Goal: Task Accomplishment & Management: Use online tool/utility

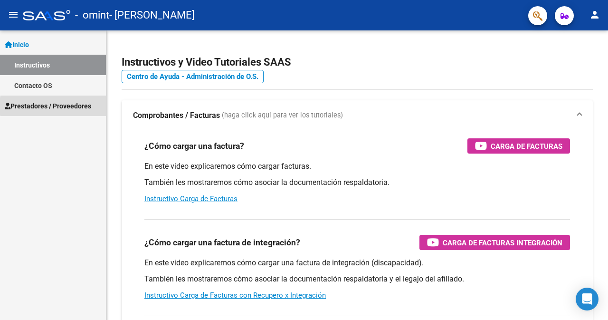
click at [76, 106] on span "Prestadores / Proveedores" at bounding box center [48, 106] width 86 height 10
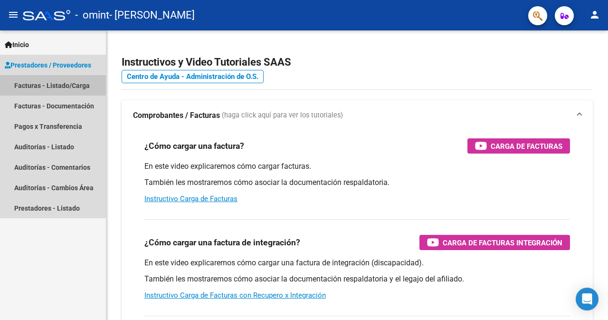
click at [58, 86] on link "Facturas - Listado/Carga" at bounding box center [53, 85] width 106 height 20
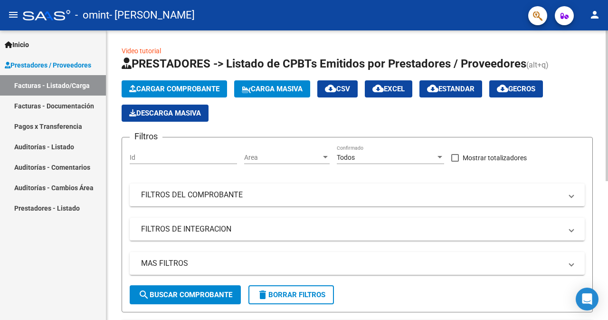
scroll to position [238, 0]
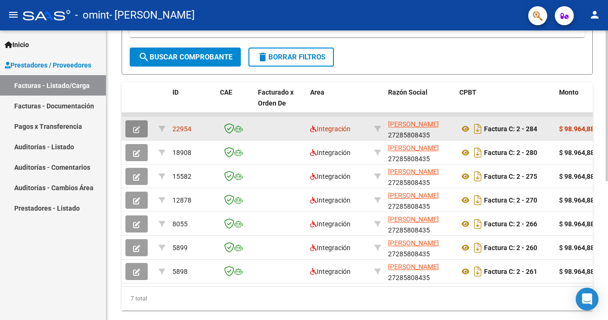
click at [136, 128] on icon "button" at bounding box center [136, 129] width 7 height 7
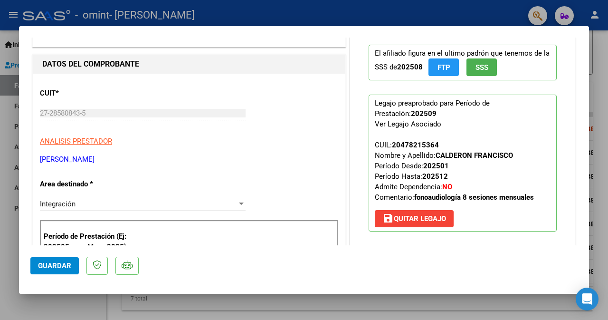
scroll to position [0, 0]
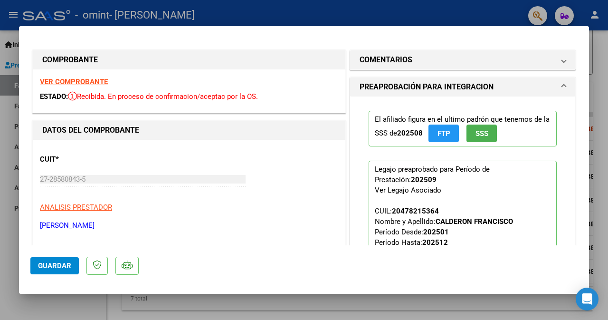
click at [600, 130] on div at bounding box center [304, 160] width 608 height 320
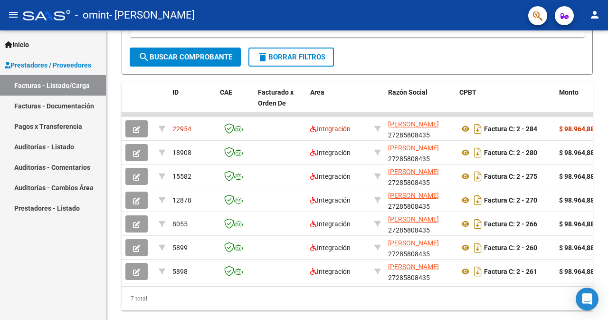
scroll to position [238, 0]
click at [596, 17] on mat-icon "person" at bounding box center [594, 14] width 11 height 11
click at [582, 64] on button "exit_to_app Salir" at bounding box center [575, 62] width 58 height 23
